Goal: Task Accomplishment & Management: Complete application form

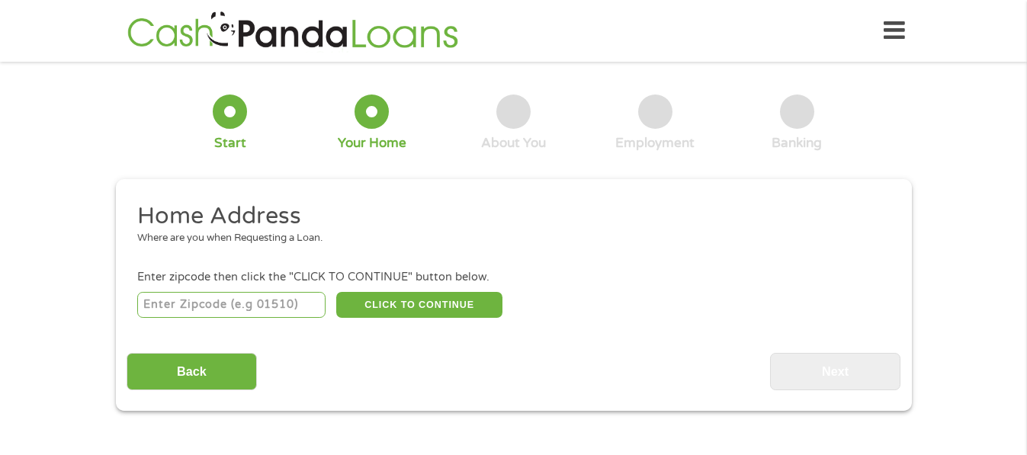
click at [236, 303] on input "number" at bounding box center [231, 305] width 188 height 26
type input "30294"
click at [420, 302] on button "CLICK TO CONTINUE" at bounding box center [419, 305] width 166 height 26
type input "30294"
type input "Ellenwood"
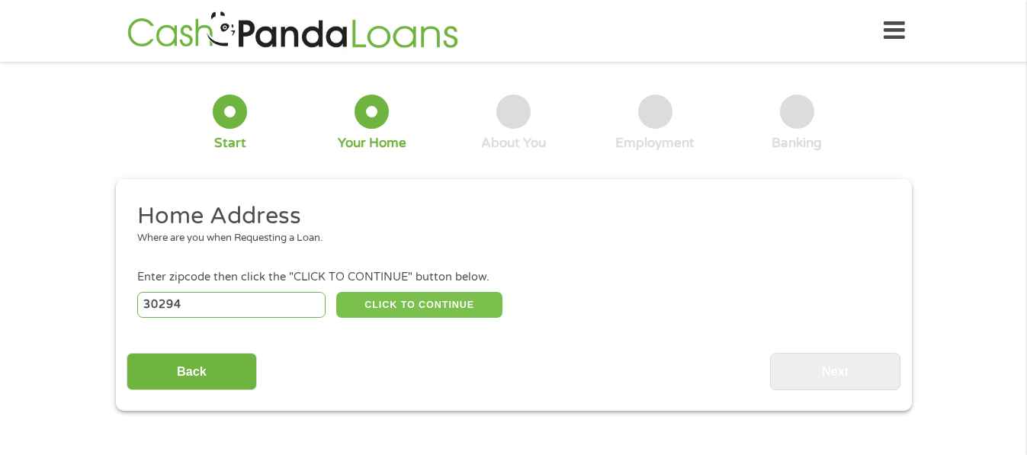
select select "[US_STATE]"
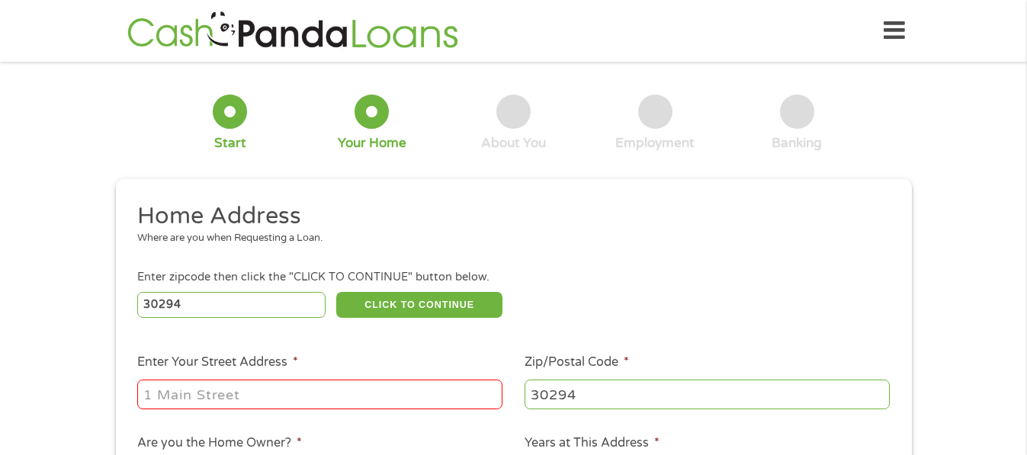
click at [214, 390] on input "Enter Your Street Address *" at bounding box center [319, 394] width 365 height 29
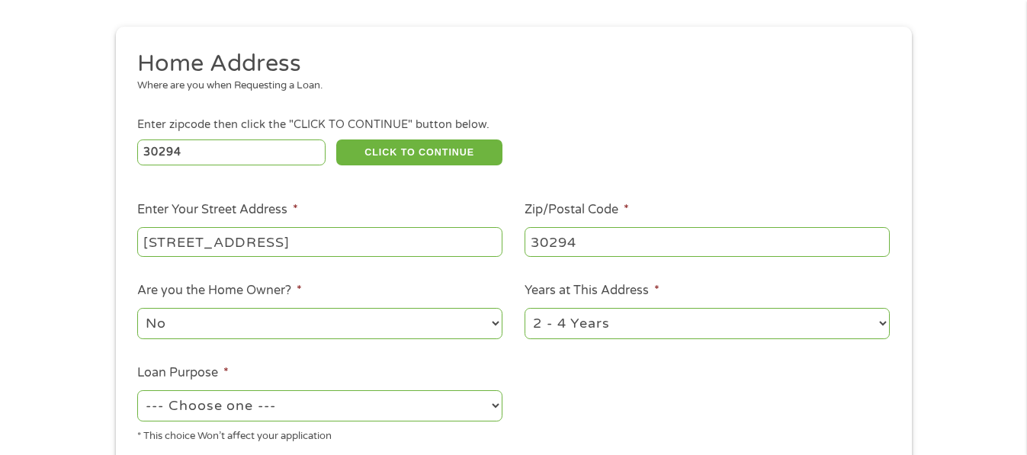
scroll to position [229, 0]
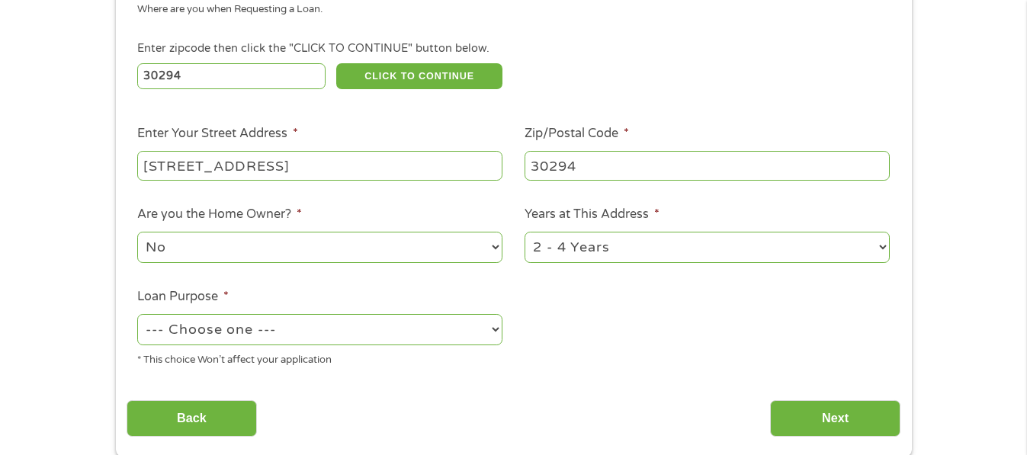
type input "[STREET_ADDRESS]"
click at [884, 244] on select "1 Year or less 1 - 2 Years 2 - 4 Years Over 4 Years" at bounding box center [707, 247] width 365 height 31
select select "12months"
click at [525, 232] on select "1 Year or less 1 - 2 Years 2 - 4 Years Over 4 Years" at bounding box center [707, 247] width 365 height 31
click at [492, 329] on select "--- Choose one --- Pay Bills Debt Consolidation Home Improvement Major Purchase…" at bounding box center [319, 329] width 365 height 31
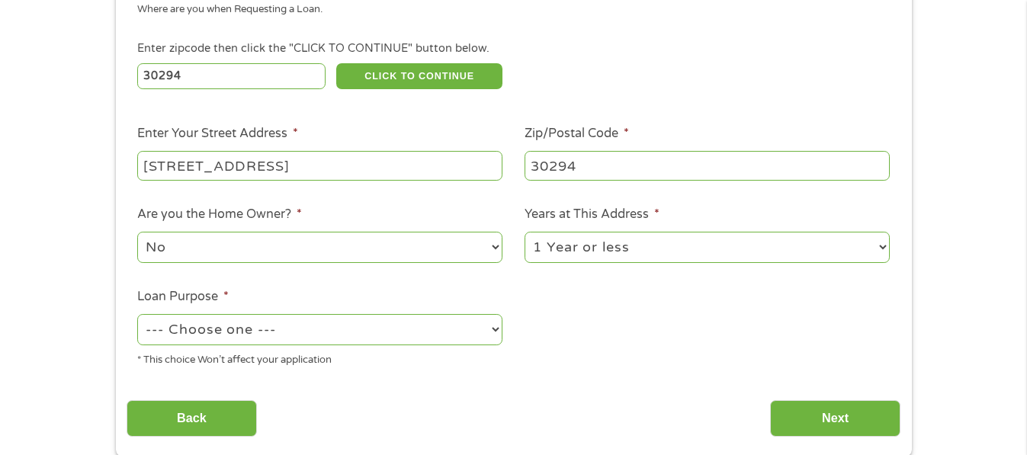
select select "paybills"
click at [137, 314] on select "--- Choose one --- Pay Bills Debt Consolidation Home Improvement Major Purchase…" at bounding box center [319, 329] width 365 height 31
click at [820, 418] on input "Next" at bounding box center [835, 418] width 130 height 37
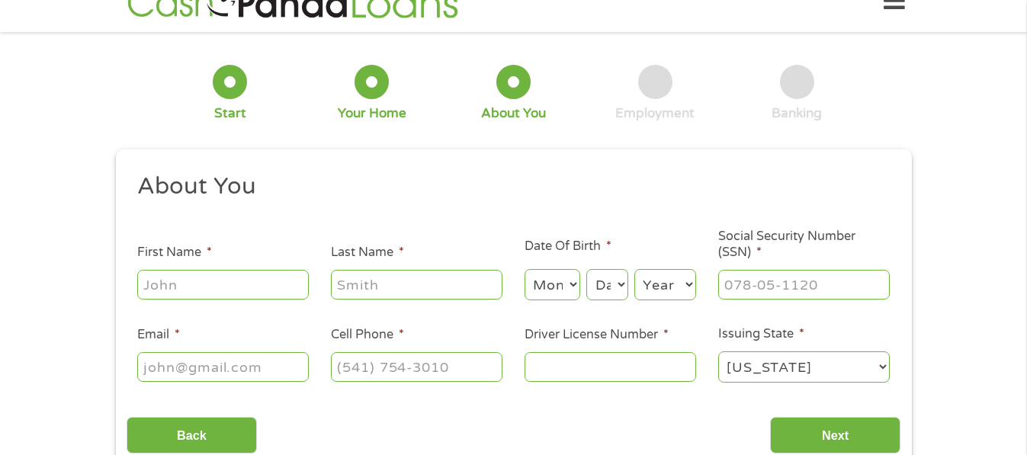
scroll to position [0, 0]
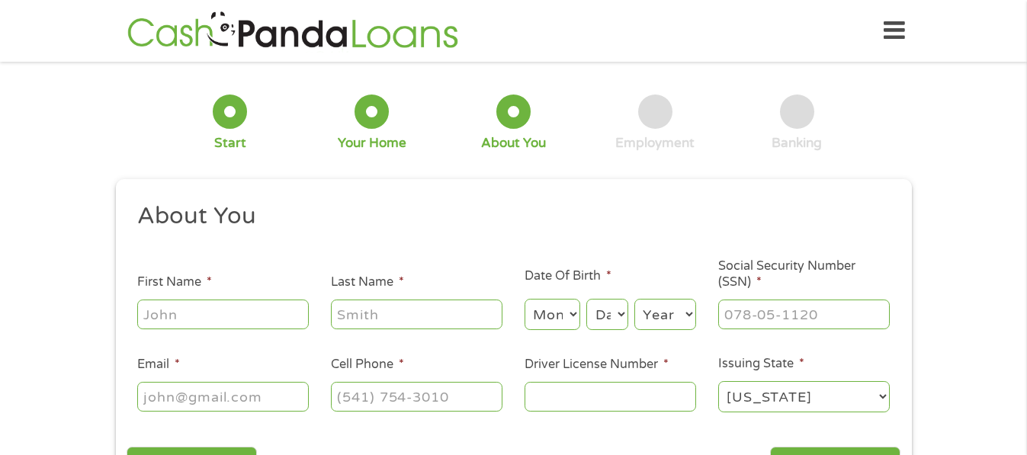
click at [221, 311] on input "First Name *" at bounding box center [223, 314] width 172 height 29
type input "[PERSON_NAME]"
type input "[EMAIL_ADDRESS][DOMAIN_NAME]"
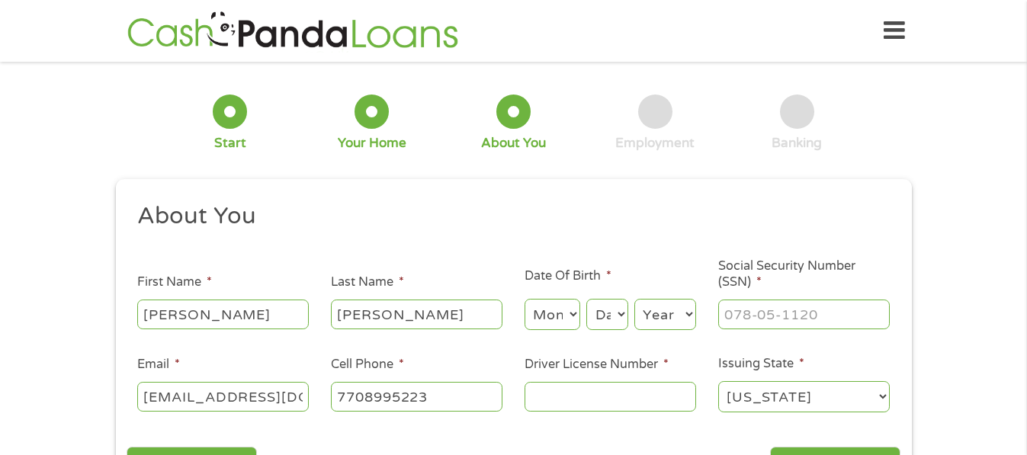
type input "[PHONE_NUMBER]"
click at [572, 324] on select "Month 1 2 3 4 5 6 7 8 9 10 11 12" at bounding box center [553, 314] width 56 height 31
select select "3"
click at [525, 299] on select "Month 1 2 3 4 5 6 7 8 9 10 11 12" at bounding box center [553, 314] width 56 height 31
click at [600, 322] on select "Day 1 2 3 4 5 6 7 8 9 10 11 12 13 14 15 16 17 18 19 20 21 22 23 24 25 26 27 28 …" at bounding box center [607, 314] width 41 height 31
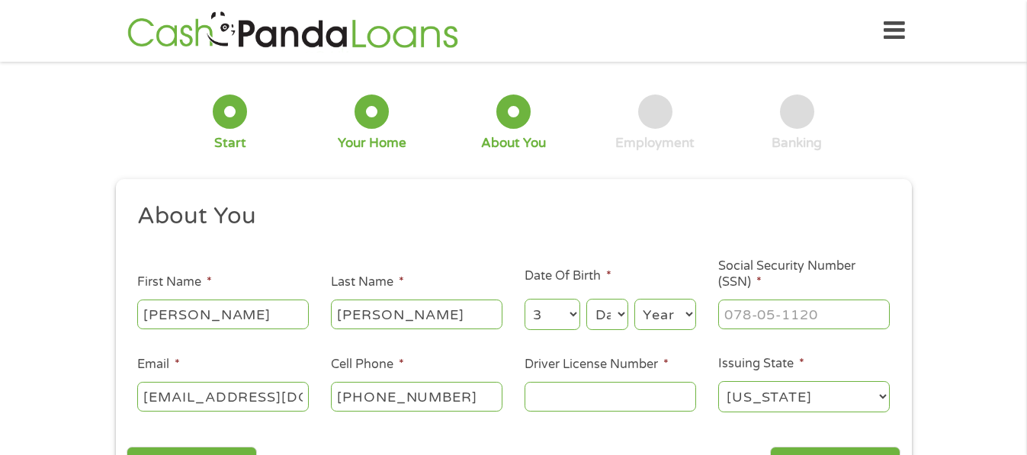
select select "21"
click at [587, 299] on select "Day 1 2 3 4 5 6 7 8 9 10 11 12 13 14 15 16 17 18 19 20 21 22 23 24 25 26 27 28 …" at bounding box center [607, 314] width 41 height 31
click at [695, 319] on select "Year [DATE] 2006 2005 2004 2003 2002 2001 2000 1999 1998 1997 1996 1995 1994 19…" at bounding box center [666, 314] width 62 height 31
select select "1959"
click at [635, 299] on select "Year [DATE] 2006 2005 2004 2003 2002 2001 2000 1999 1998 1997 1996 1995 1994 19…" at bounding box center [666, 314] width 62 height 31
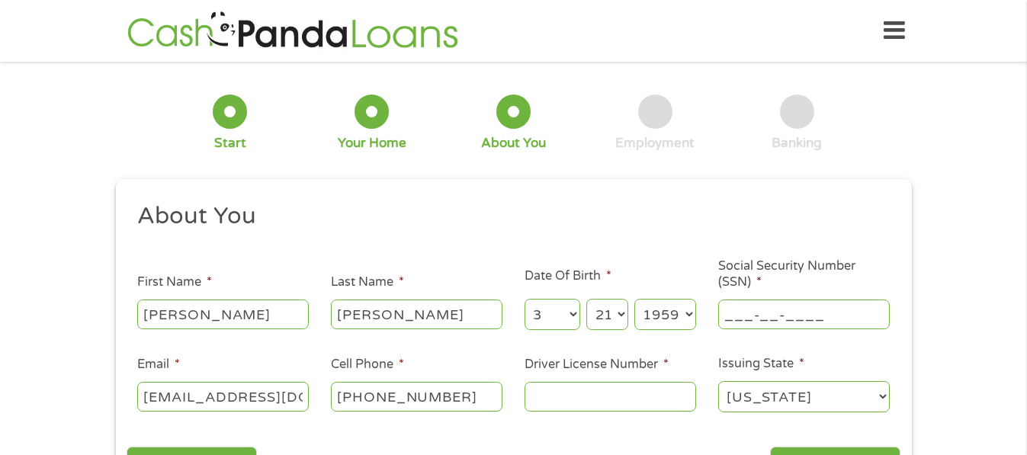
click at [841, 316] on input "___-__-____" at bounding box center [805, 314] width 172 height 29
type input "256-02-5266"
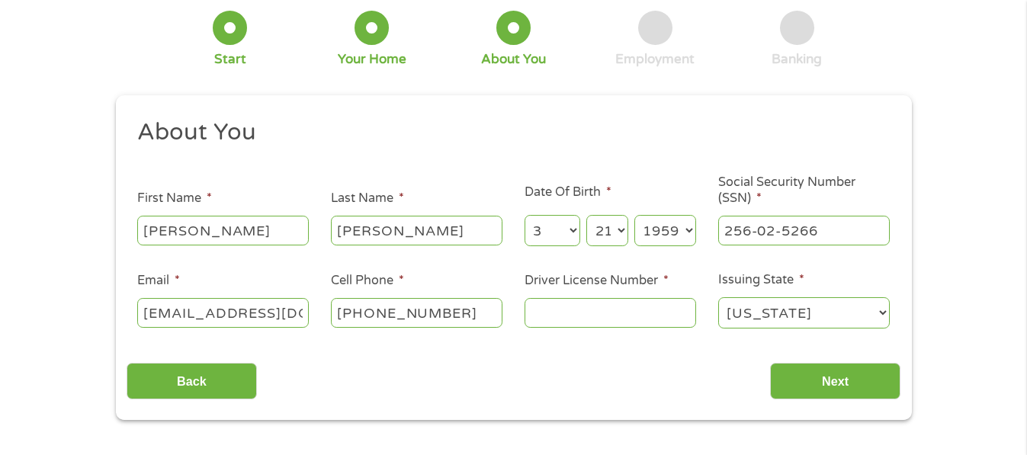
scroll to position [153, 0]
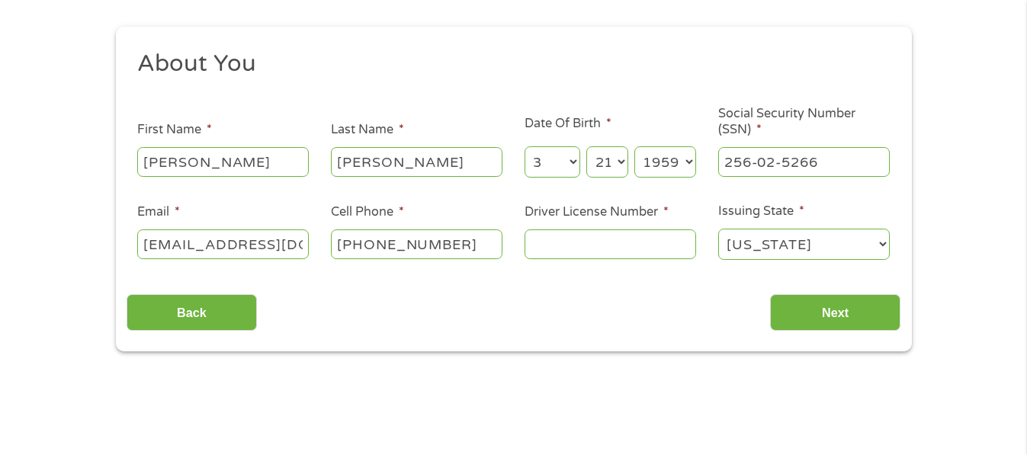
click at [263, 248] on input "[EMAIL_ADDRESS][DOMAIN_NAME]" at bounding box center [223, 244] width 172 height 29
click at [304, 246] on input "[EMAIL_ADDRESS][DOMAIN_NAME]" at bounding box center [223, 244] width 172 height 29
type input "[EMAIL_ADDRESS][DOMAIN_NAME]"
click at [388, 263] on ul "About You This field is hidden when viewing the form Title * --- Choose one ---…" at bounding box center [514, 161] width 774 height 225
click at [600, 242] on input "Driver License Number *" at bounding box center [611, 244] width 172 height 29
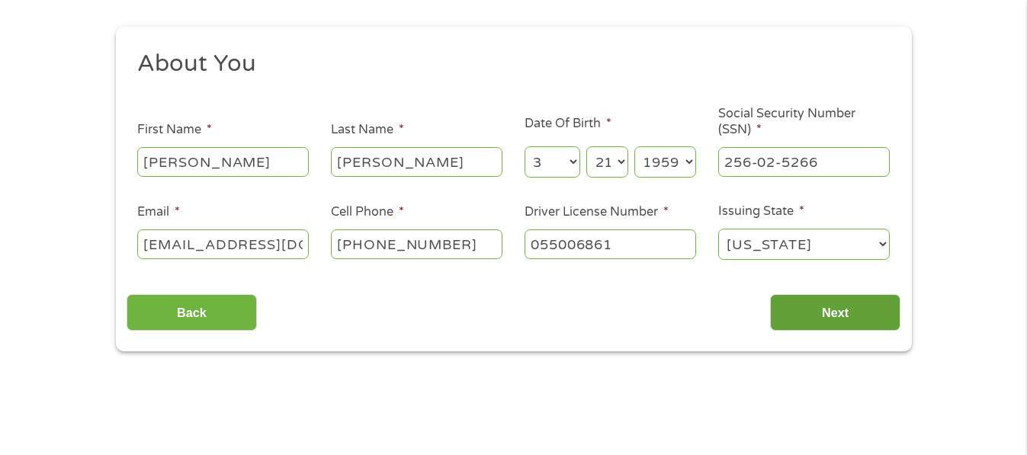
type input "055006861"
click at [853, 305] on input "Next" at bounding box center [835, 312] width 130 height 37
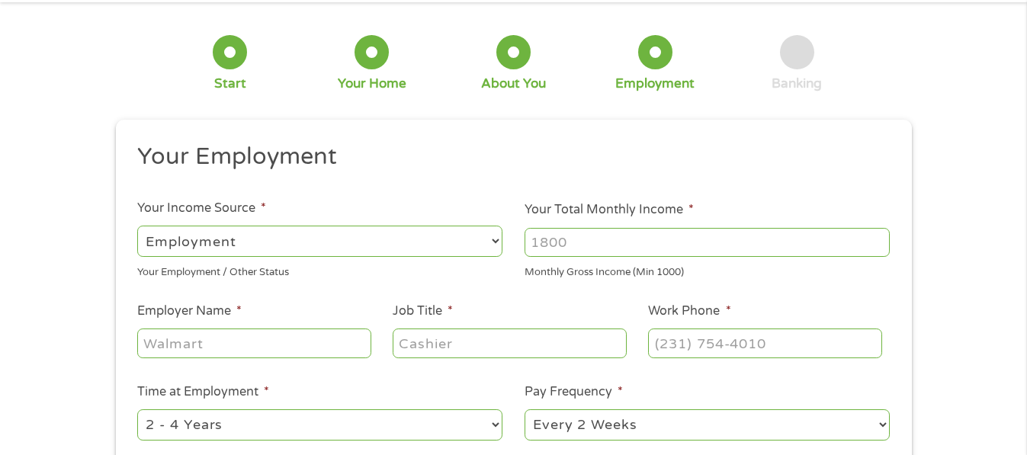
scroll to position [0, 0]
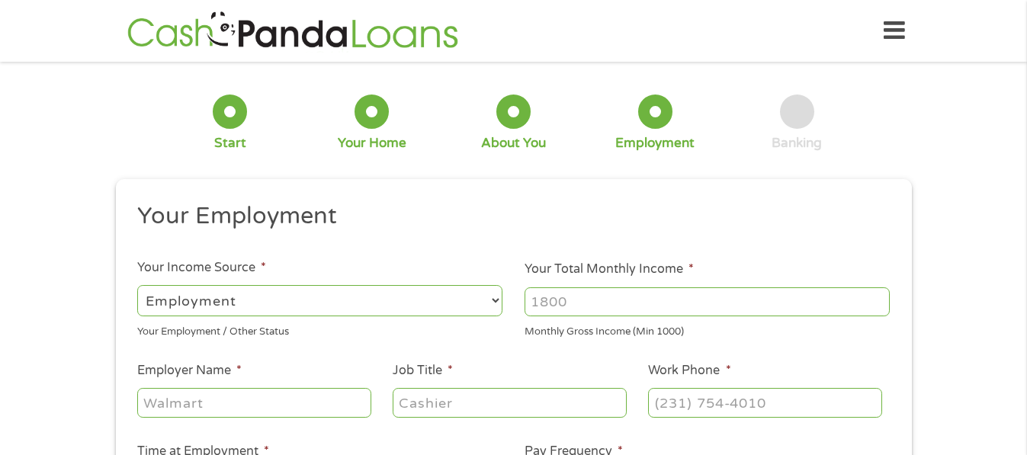
click at [497, 303] on select "--- Choose one --- Employment [DEMOGRAPHIC_DATA] Benefits" at bounding box center [319, 300] width 365 height 31
select select "benefits"
click at [137, 285] on select "--- Choose one --- Employment [DEMOGRAPHIC_DATA] Benefits" at bounding box center [319, 300] width 365 height 31
type input "Other"
type input "[PHONE_NUMBER]"
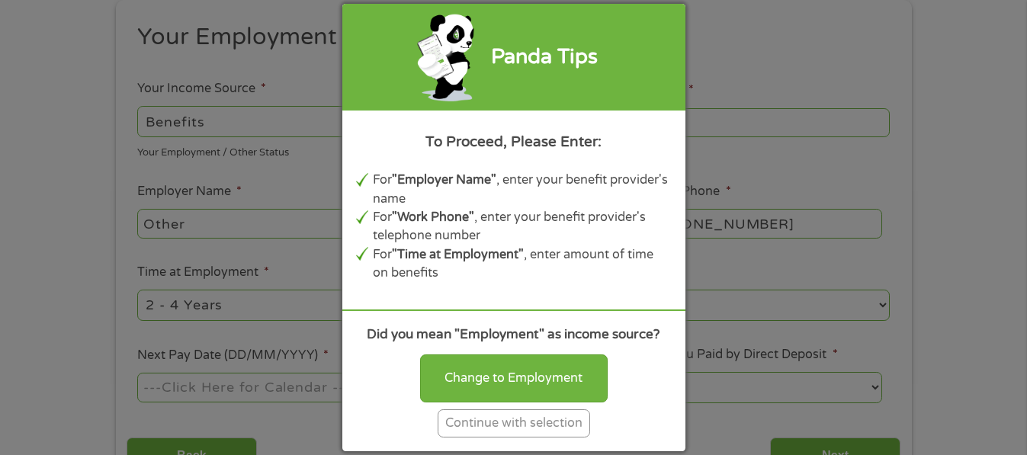
scroll to position [153, 0]
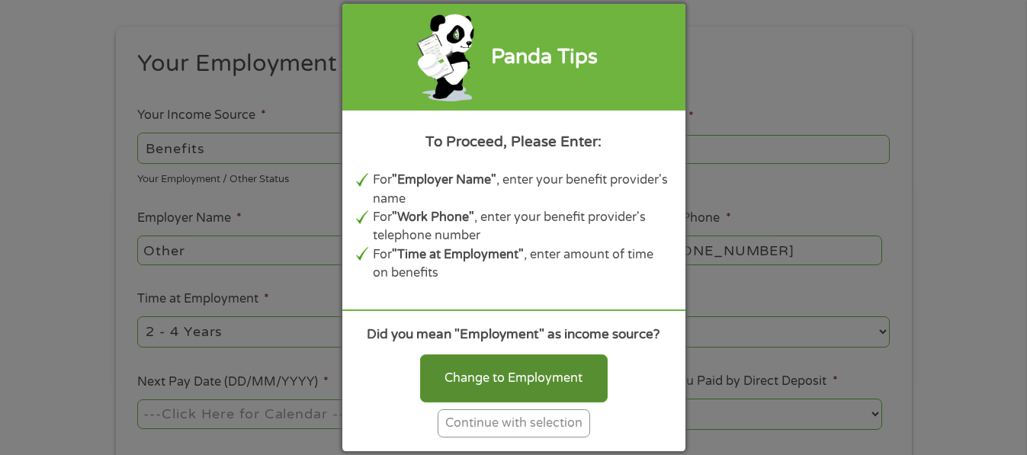
click at [502, 388] on div "Change to Employment" at bounding box center [514, 378] width 188 height 47
select select "fullTime"
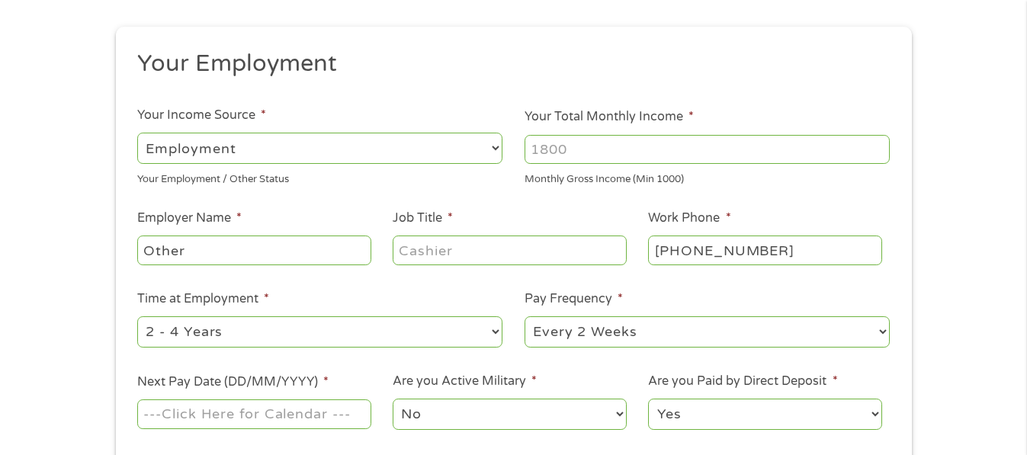
click at [596, 151] on input "Your Total Monthly Income *" at bounding box center [707, 149] width 365 height 29
click at [574, 149] on input "Your Total Monthly Income *" at bounding box center [707, 149] width 365 height 29
type input "3188"
click at [233, 246] on input "Other" at bounding box center [253, 250] width 233 height 29
type input "O"
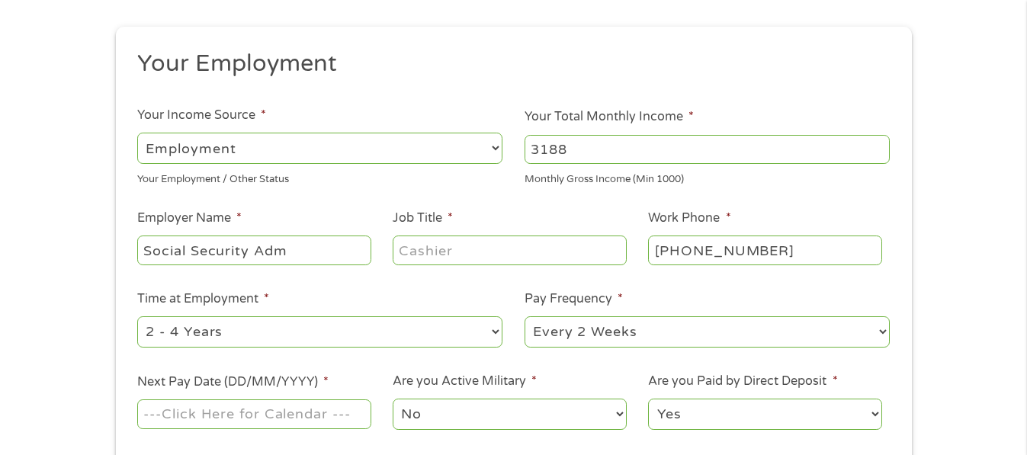
type input "Social Security Adm"
click at [462, 241] on input "Job Title *" at bounding box center [509, 250] width 233 height 29
type input "Disable"
click at [815, 249] on input "[PHONE_NUMBER]" at bounding box center [764, 250] width 233 height 29
type input "[PHONE_NUMBER]"
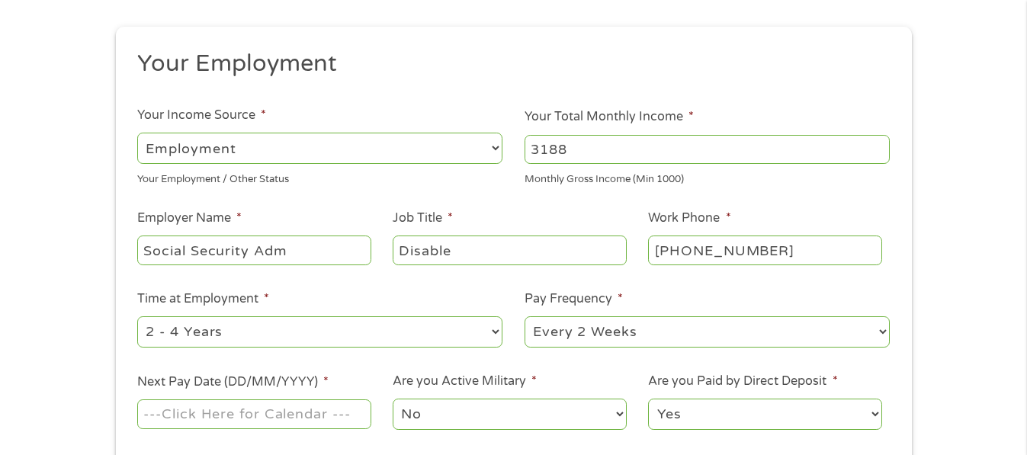
click at [230, 336] on select "--- Choose one --- 1 Year or less 1 - 2 Years 2 - 4 Years Over 4 Years" at bounding box center [319, 332] width 365 height 31
select select "60months"
click at [137, 317] on select "--- Choose one --- 1 Year or less 1 - 2 Years 2 - 4 Years Over 4 Years" at bounding box center [319, 332] width 365 height 31
click at [658, 333] on select "--- Choose one --- Every 2 Weeks Every Week Monthly Semi-Monthly" at bounding box center [707, 332] width 365 height 31
select select "monthly"
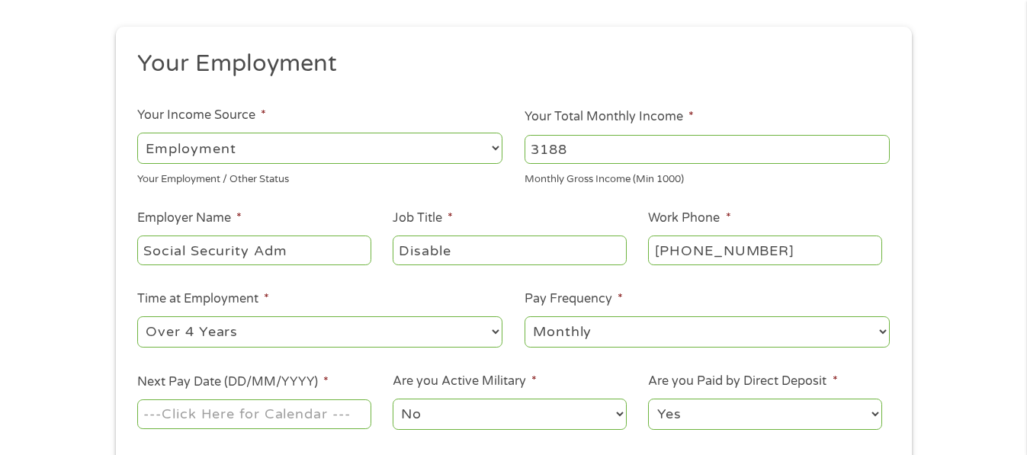
click at [525, 317] on select "--- Choose one --- Every 2 Weeks Every Week Monthly Semi-Monthly" at bounding box center [707, 332] width 365 height 31
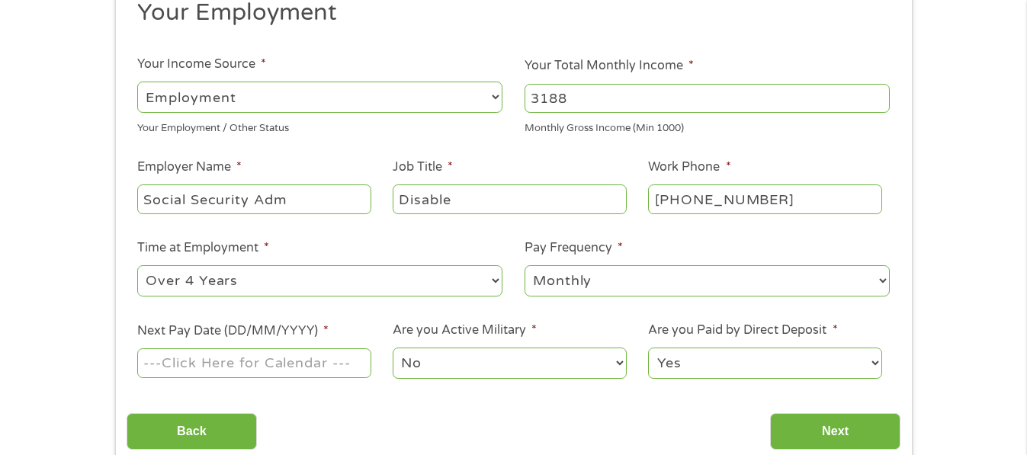
scroll to position [229, 0]
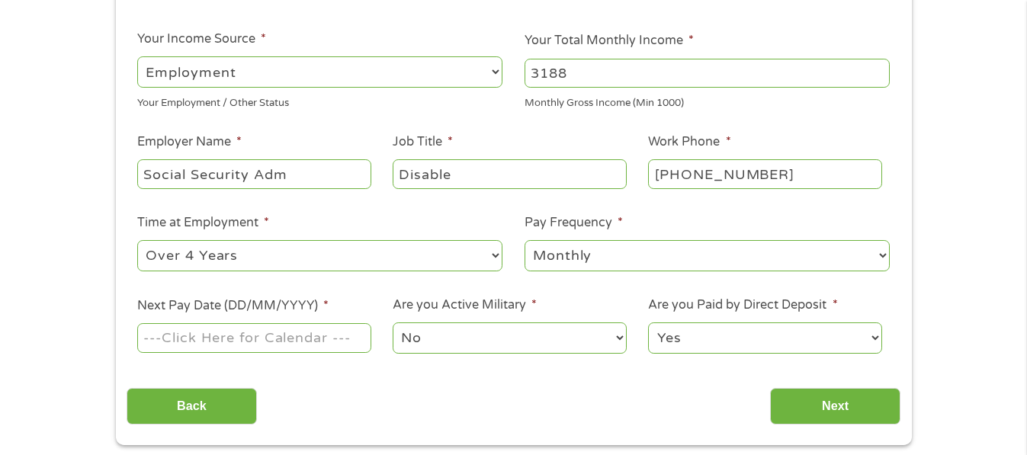
click at [201, 337] on input "Next Pay Date (DD/MM/YYYY) *" at bounding box center [253, 337] width 233 height 29
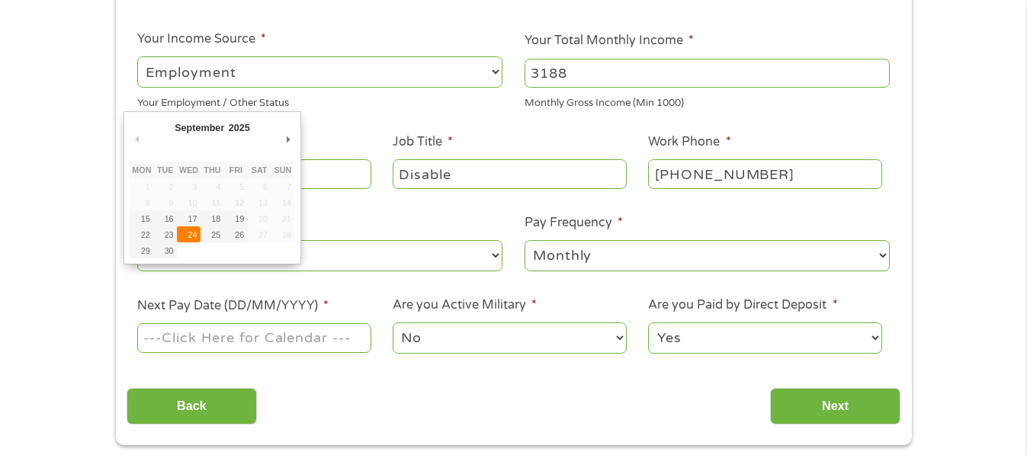
type input "[DATE]"
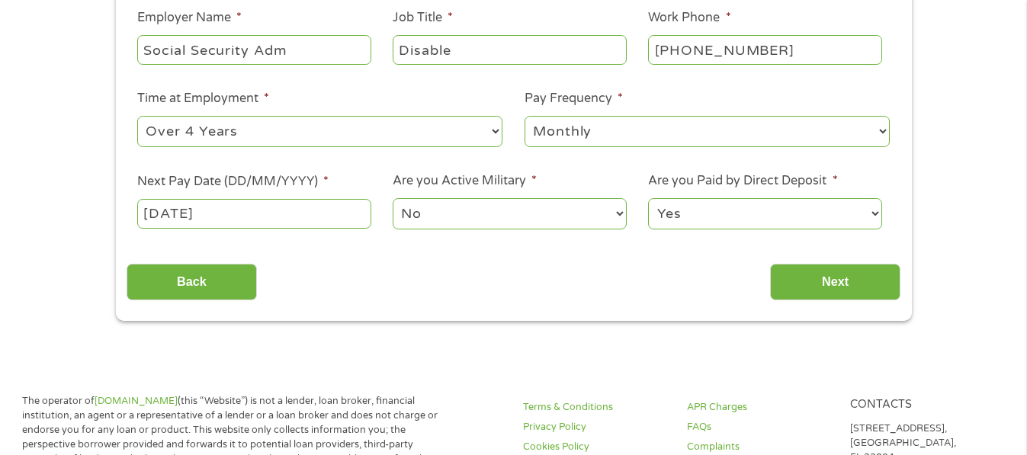
scroll to position [381, 0]
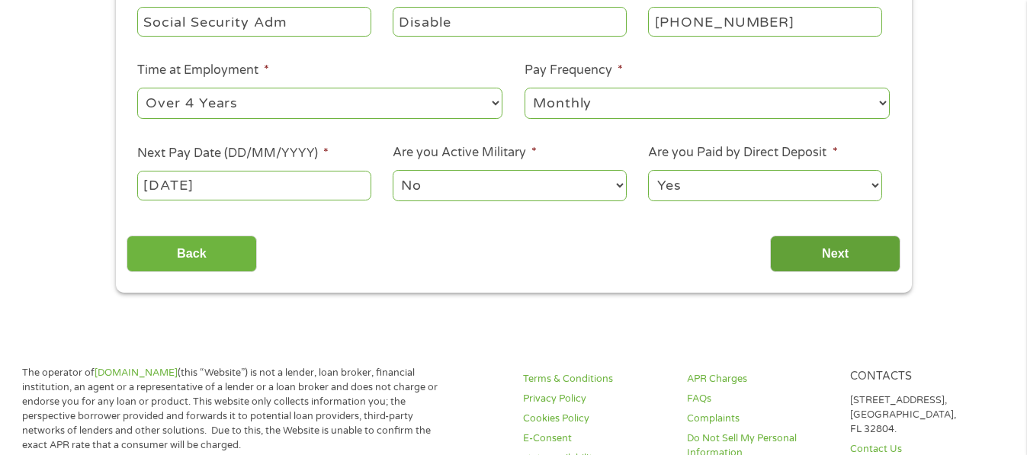
click at [831, 252] on input "Next" at bounding box center [835, 254] width 130 height 37
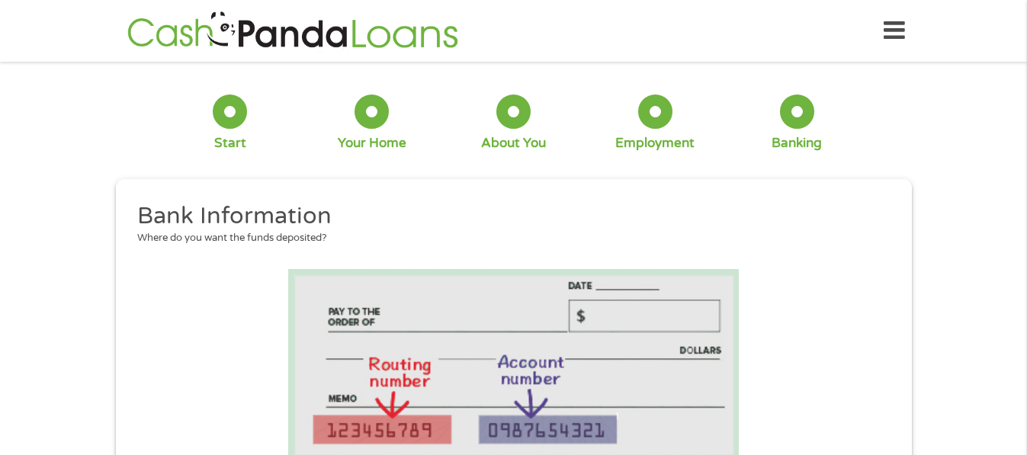
scroll to position [305, 0]
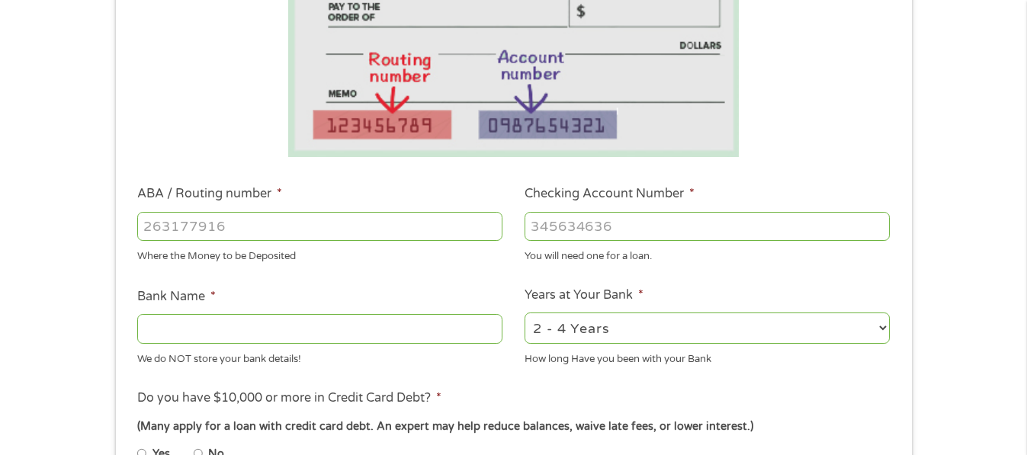
click at [249, 219] on input "ABA / Routing number *" at bounding box center [319, 226] width 365 height 29
type input "061092387"
type input "[PERSON_NAME] [PERSON_NAME] BANK NA"
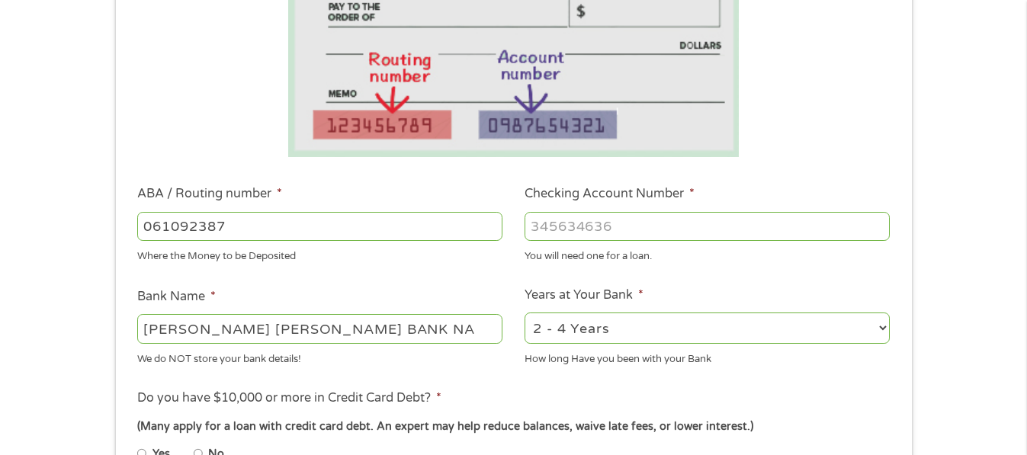
type input "061092387"
click at [665, 221] on input "Checking Account Number *" at bounding box center [707, 226] width 365 height 29
type input "2901972007"
click at [424, 254] on div "Where the Money to be Deposited" at bounding box center [319, 254] width 365 height 21
click at [638, 325] on select "2 - 4 Years 6 - 12 Months 1 - 2 Years Over 4 Years" at bounding box center [707, 328] width 365 height 31
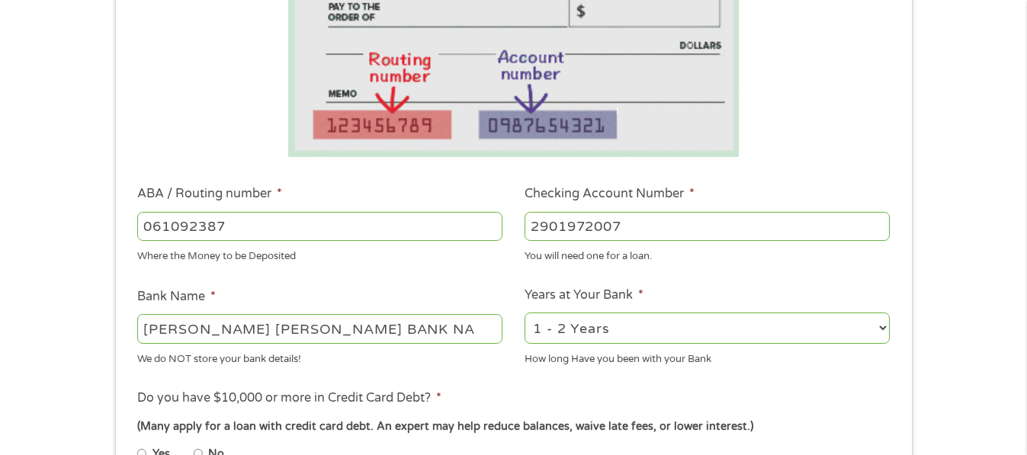
click at [525, 313] on select "2 - 4 Years 6 - 12 Months 1 - 2 Years Over 4 Years" at bounding box center [707, 328] width 365 height 31
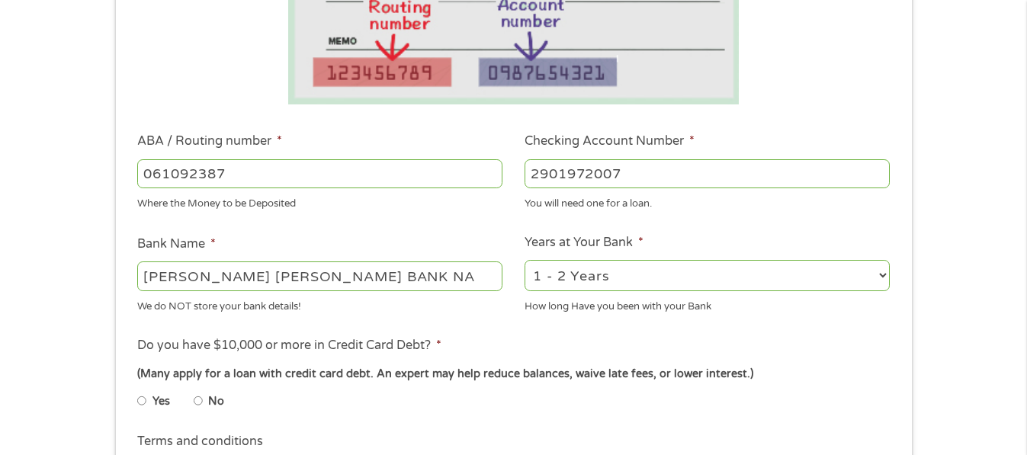
scroll to position [381, 0]
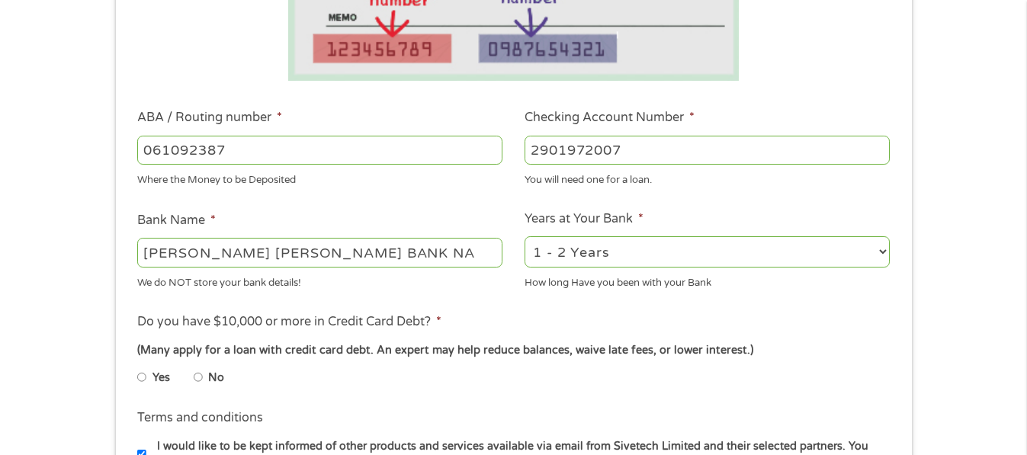
click at [883, 249] on select "2 - 4 Years 6 - 12 Months 1 - 2 Years Over 4 Years" at bounding box center [707, 251] width 365 height 31
select select "12months"
click at [525, 236] on select "2 - 4 Years 6 - 12 Months 1 - 2 Years Over 4 Years" at bounding box center [707, 251] width 365 height 31
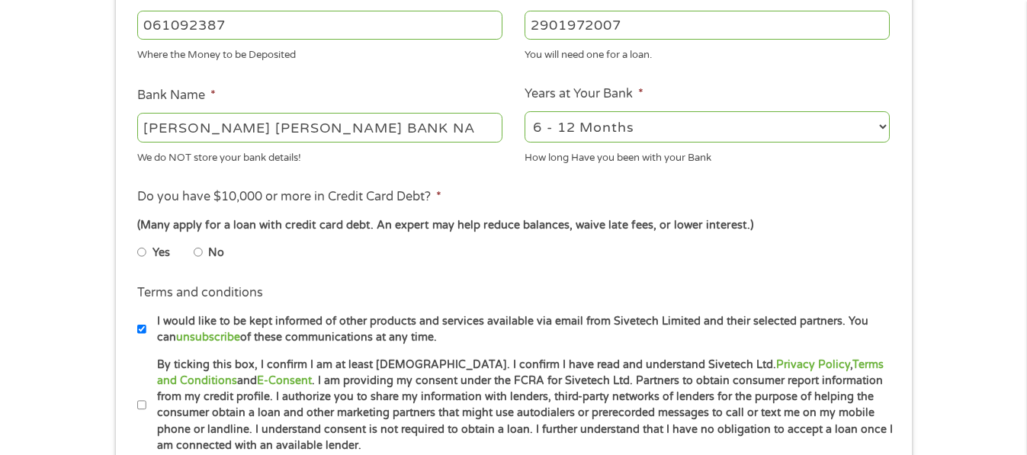
scroll to position [534, 0]
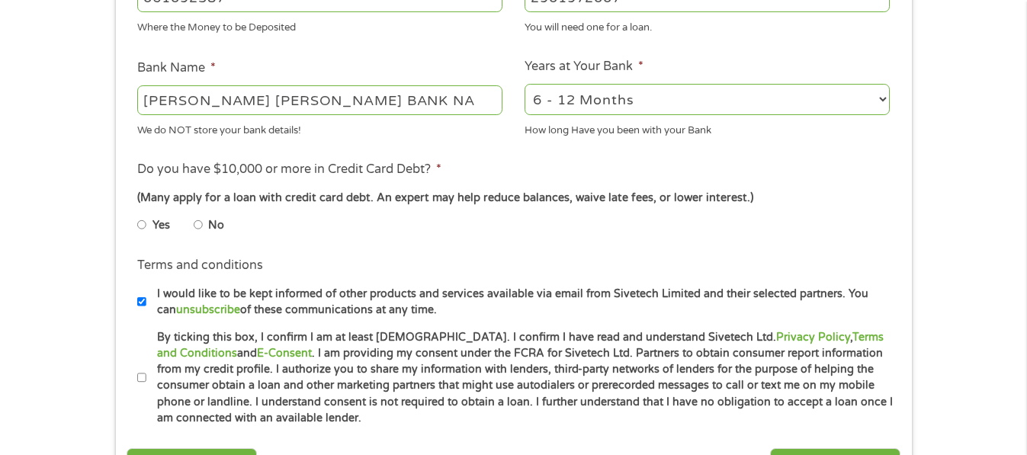
click at [139, 377] on input "By ticking this box, I confirm I am at least [DEMOGRAPHIC_DATA]. I confirm I ha…" at bounding box center [141, 378] width 9 height 24
checkbox input "true"
click at [140, 229] on input "Yes" at bounding box center [141, 225] width 9 height 24
radio input "true"
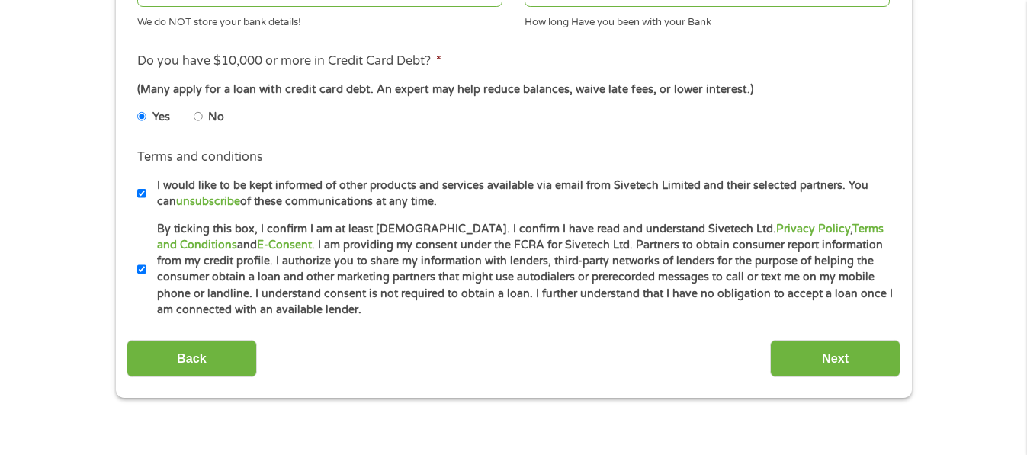
scroll to position [687, 0]
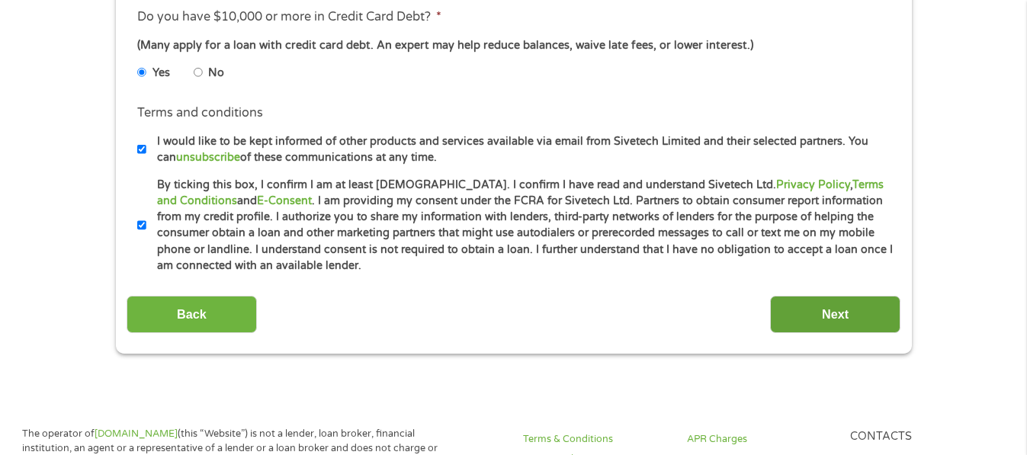
click at [827, 315] on input "Next" at bounding box center [835, 314] width 130 height 37
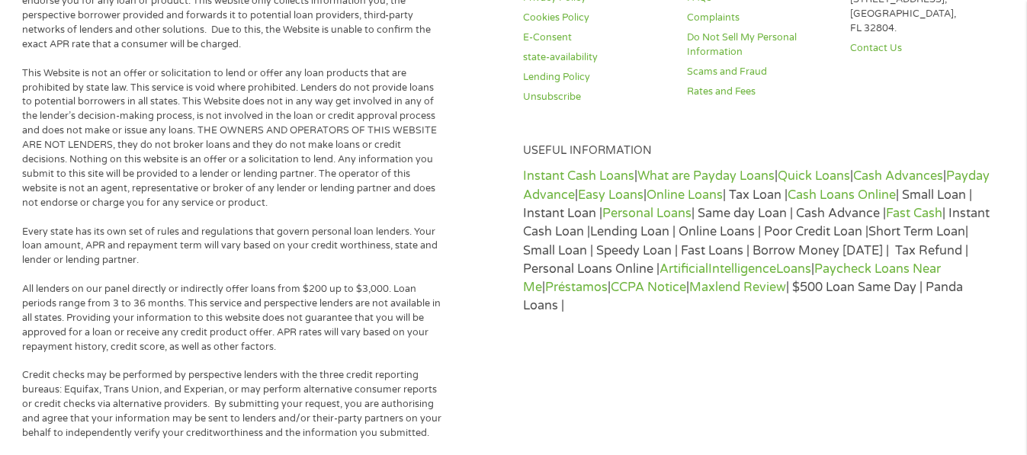
scroll to position [358, 0]
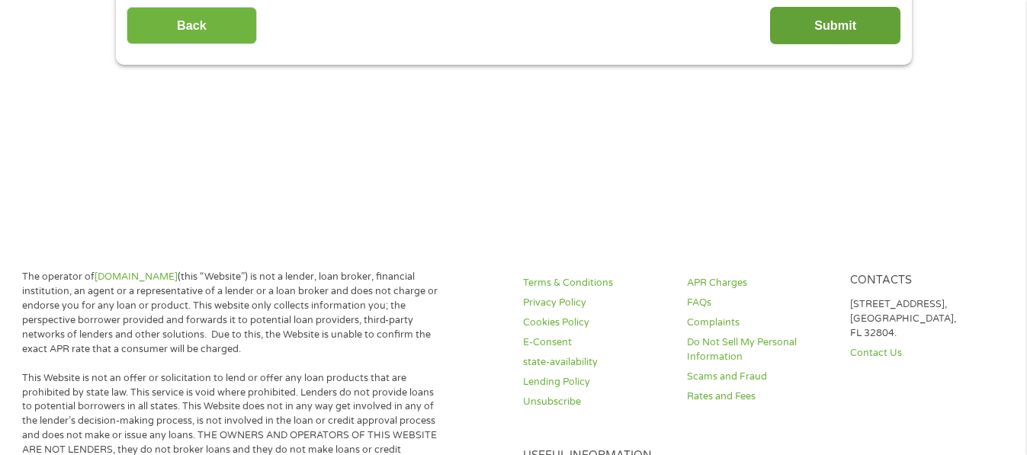
click at [836, 28] on input "Submit" at bounding box center [835, 25] width 130 height 37
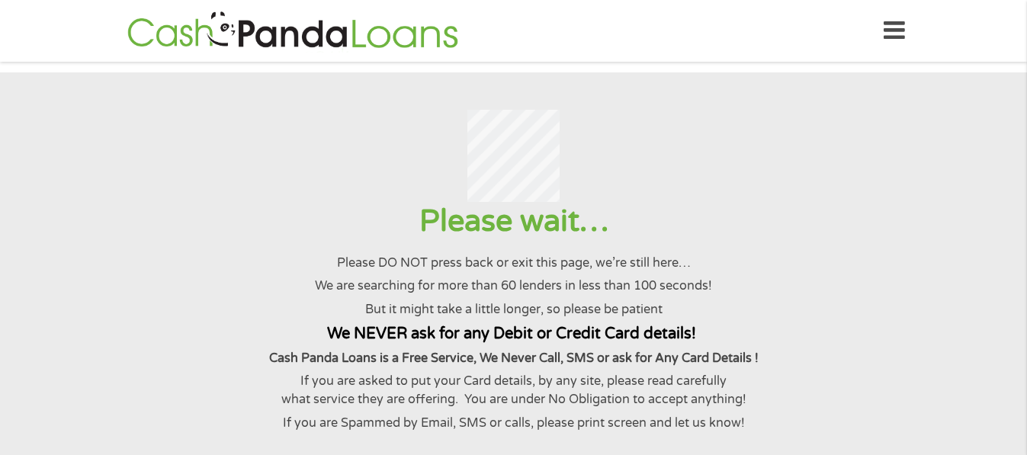
scroll to position [76, 0]
